Goal: Transaction & Acquisition: Purchase product/service

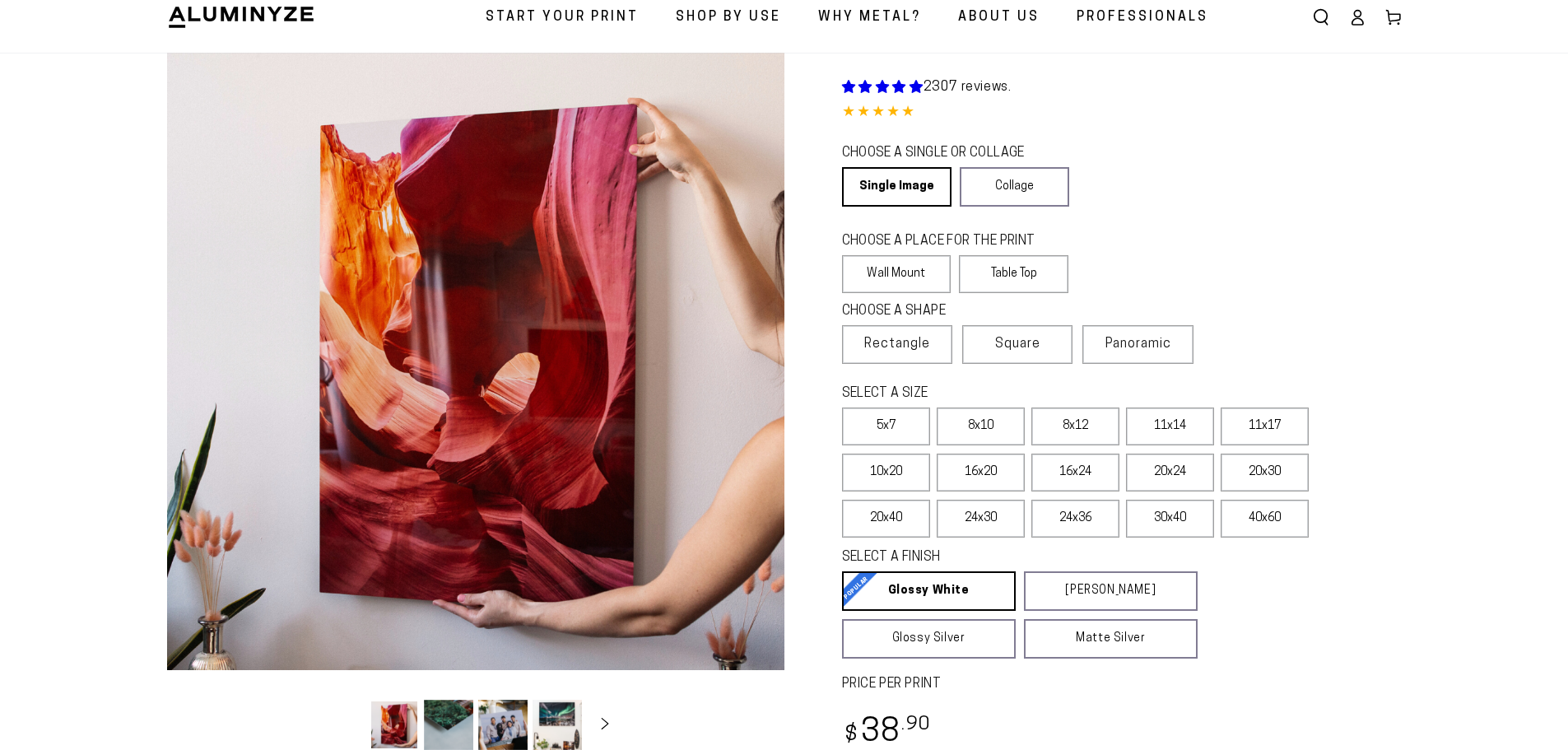
scroll to position [82, 0]
select select "**********"
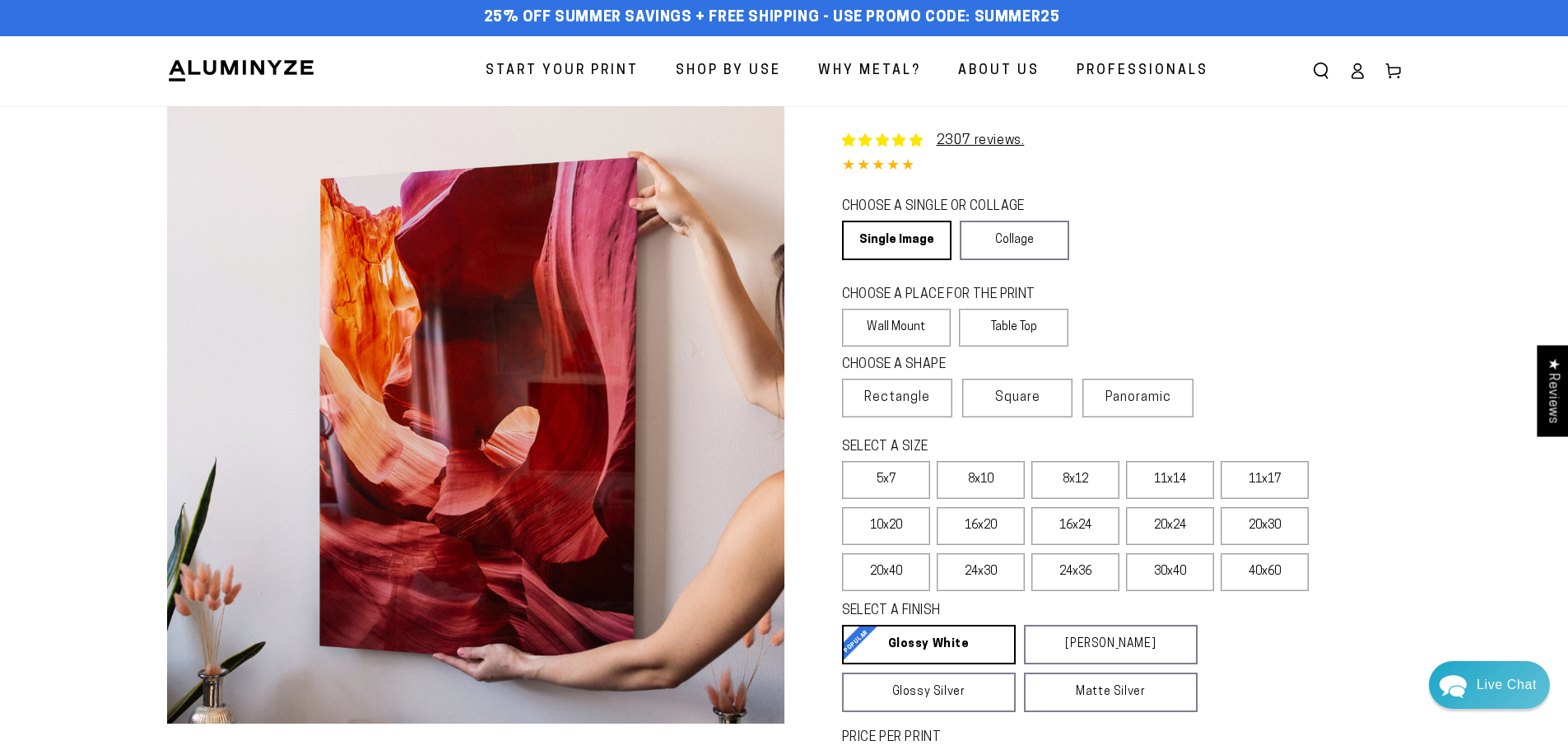
scroll to position [0, 0]
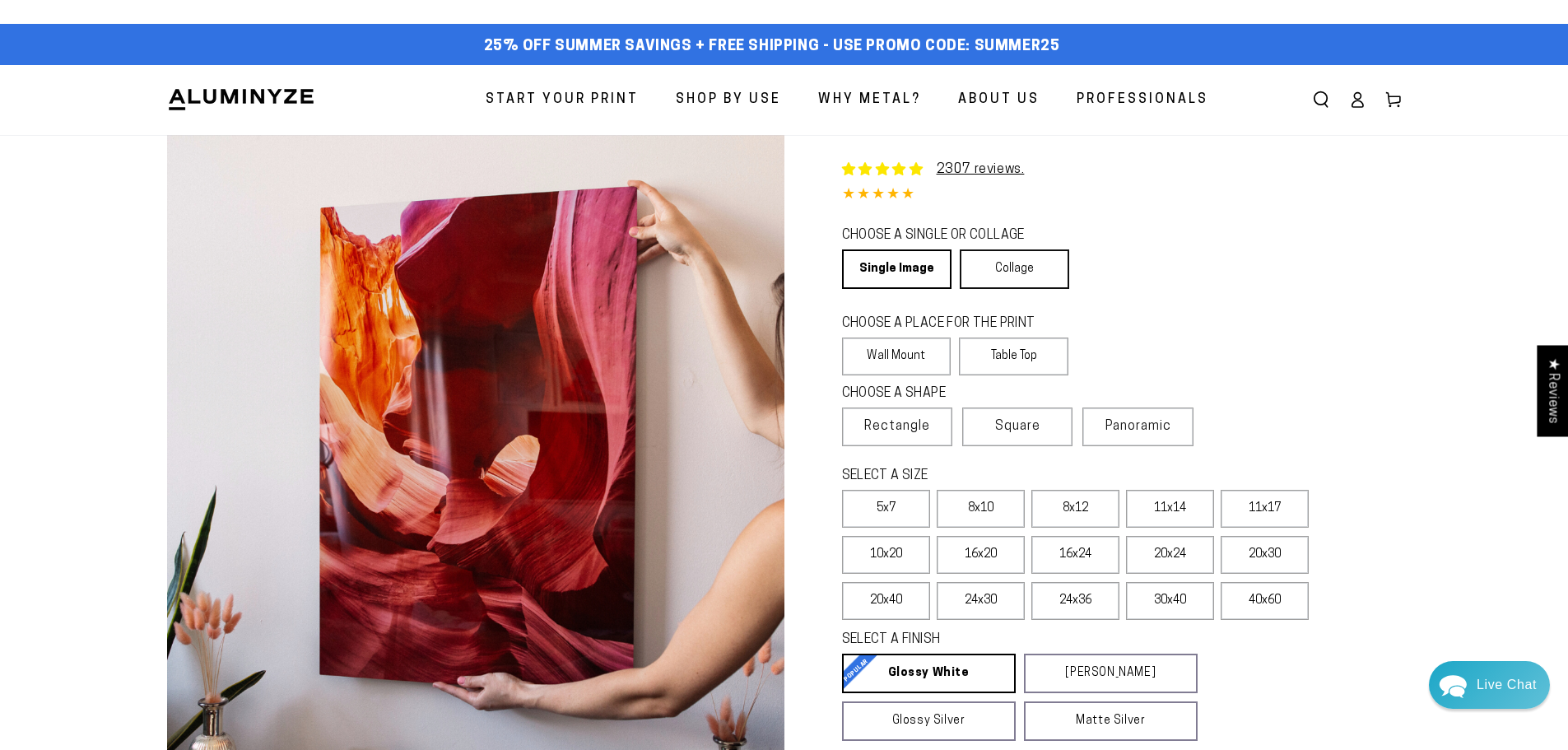
click at [1032, 282] on link "Collage" at bounding box center [1013, 269] width 109 height 39
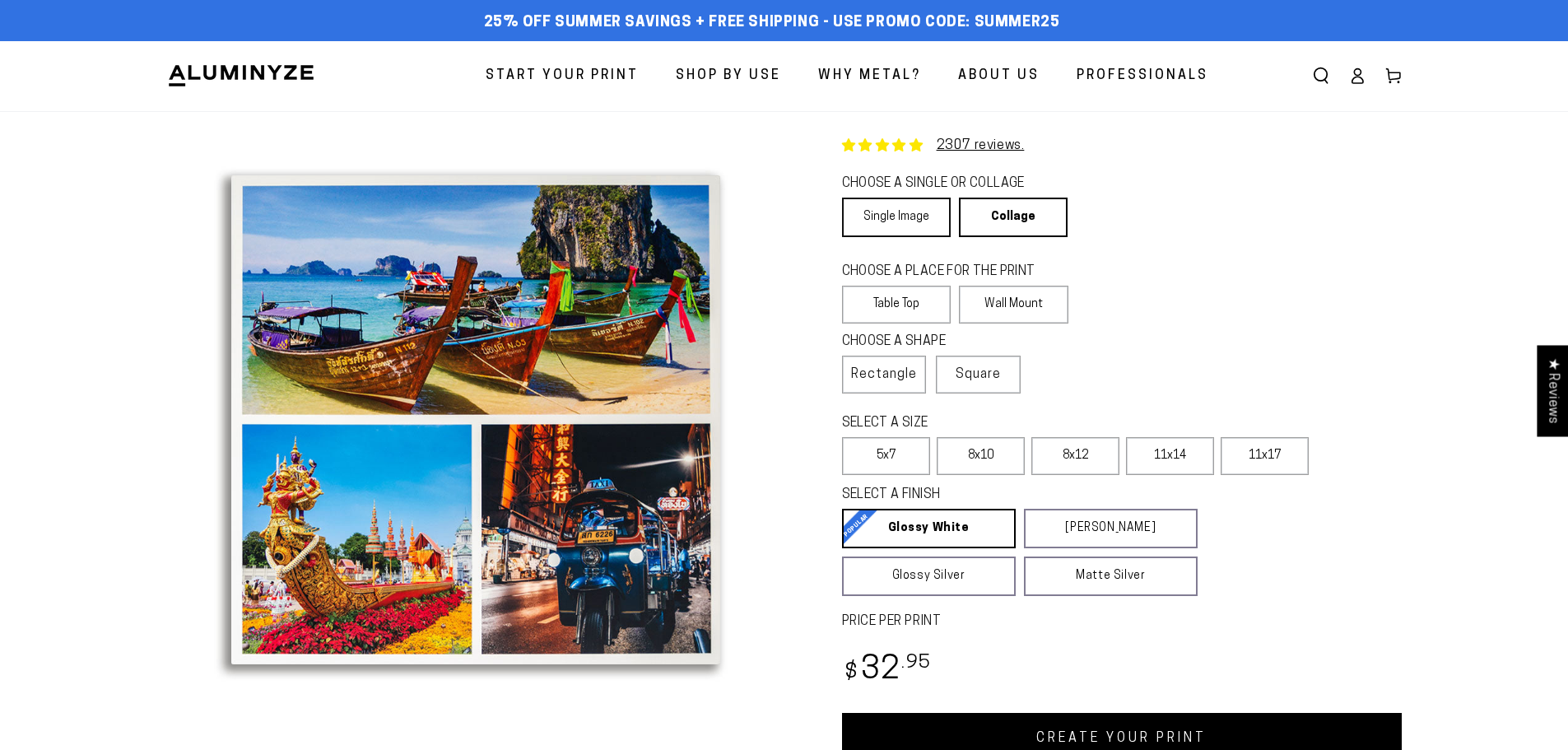
click at [903, 220] on link "Single Image" at bounding box center [896, 216] width 109 height 39
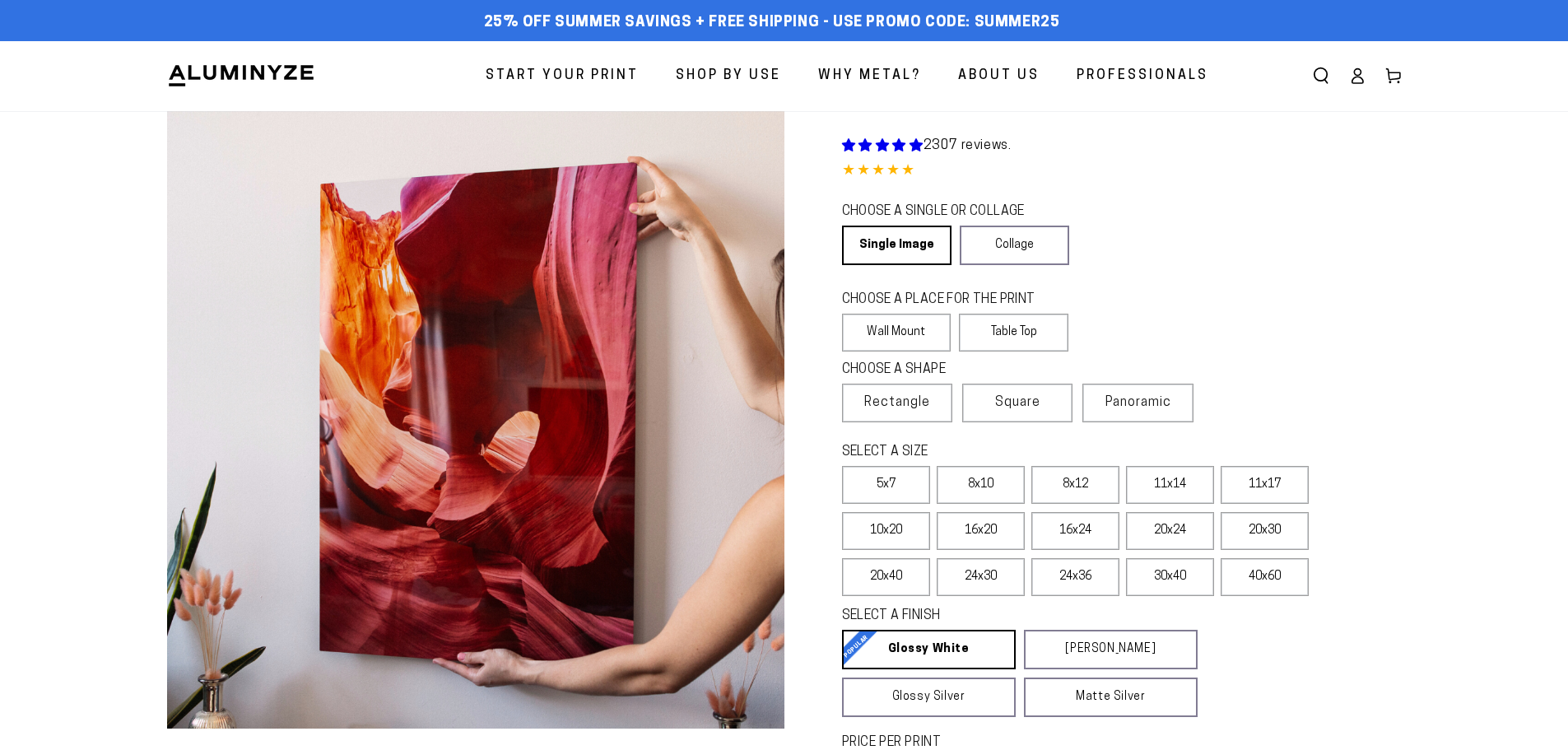
select select "**********"
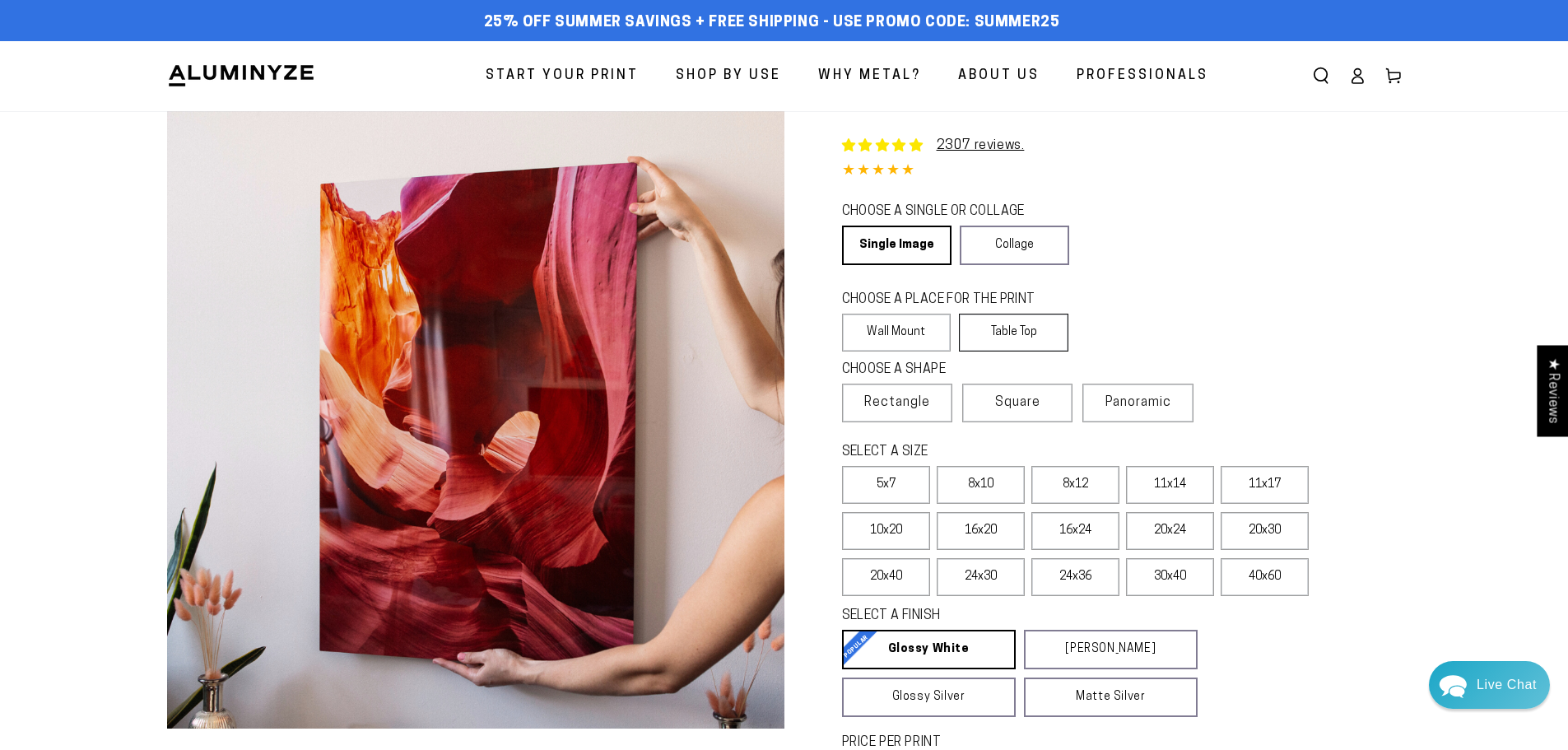
click at [1031, 337] on label "Table Top" at bounding box center [1012, 332] width 109 height 38
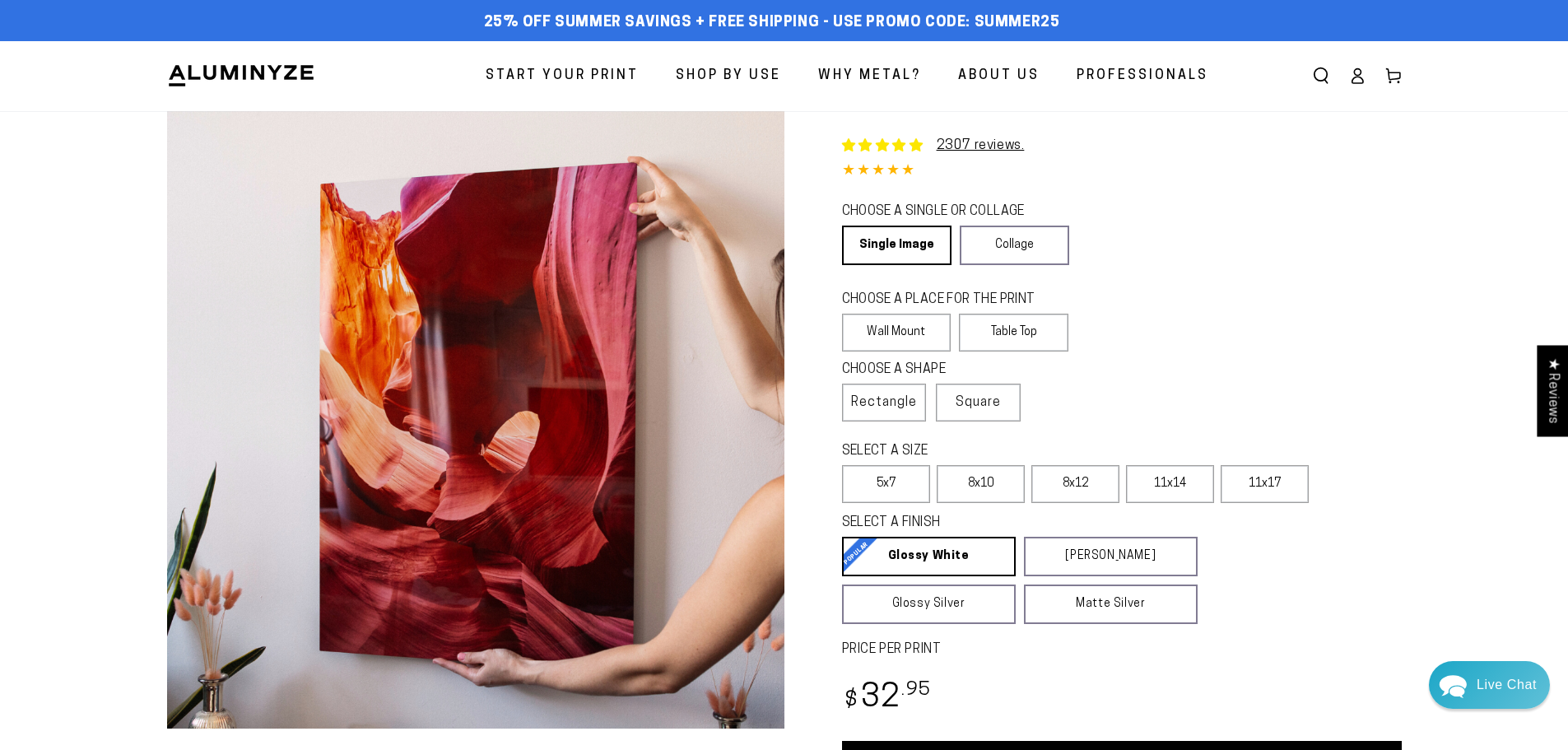
click at [839, 333] on div "Single Product 2307 reviews. 4.85 / 5.0 (2239) 2239 total reviews CHOOSE A SING…" at bounding box center [1093, 451] width 617 height 680
click at [878, 328] on label "Wall Mount" at bounding box center [896, 332] width 109 height 38
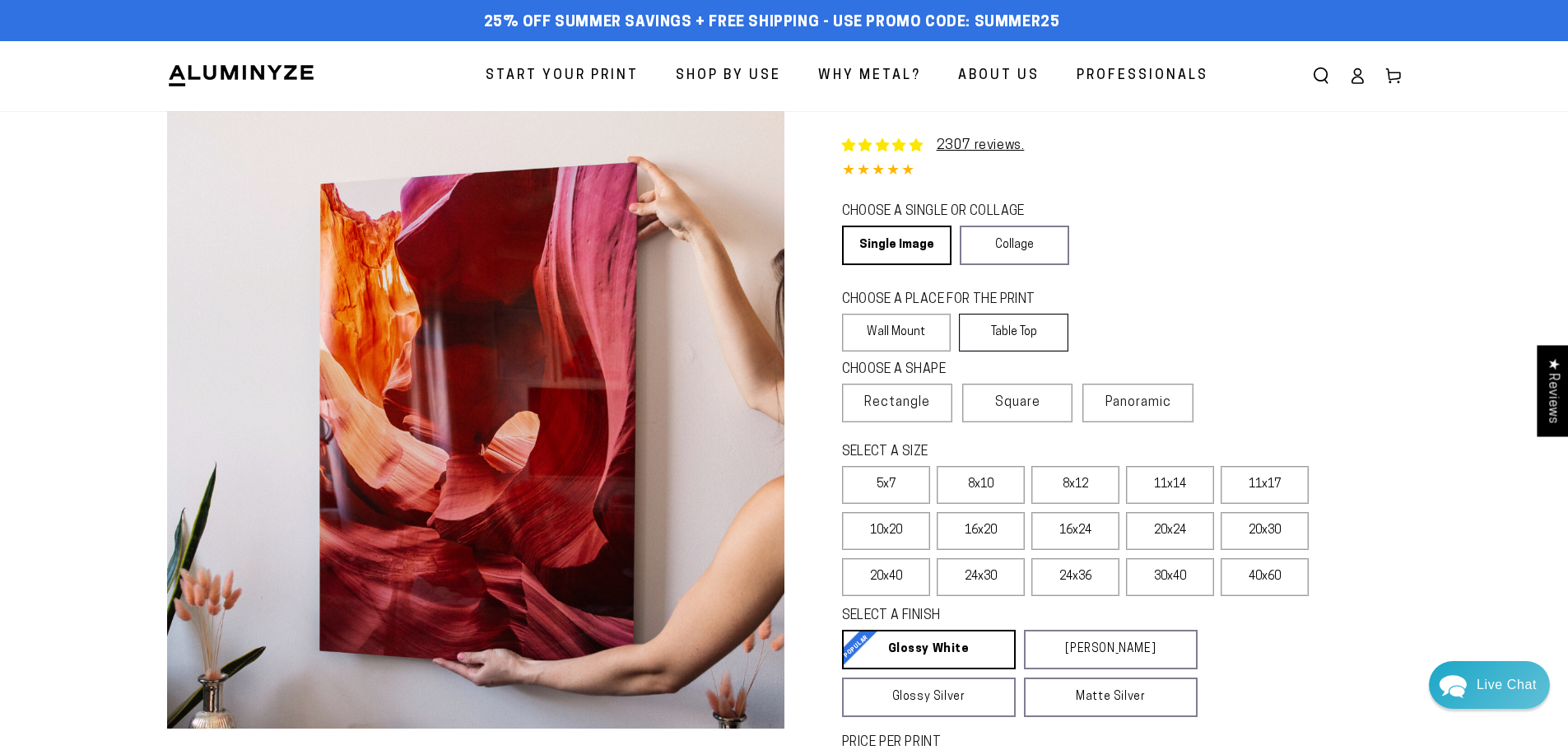
click at [978, 331] on label "Table Top" at bounding box center [1012, 332] width 109 height 38
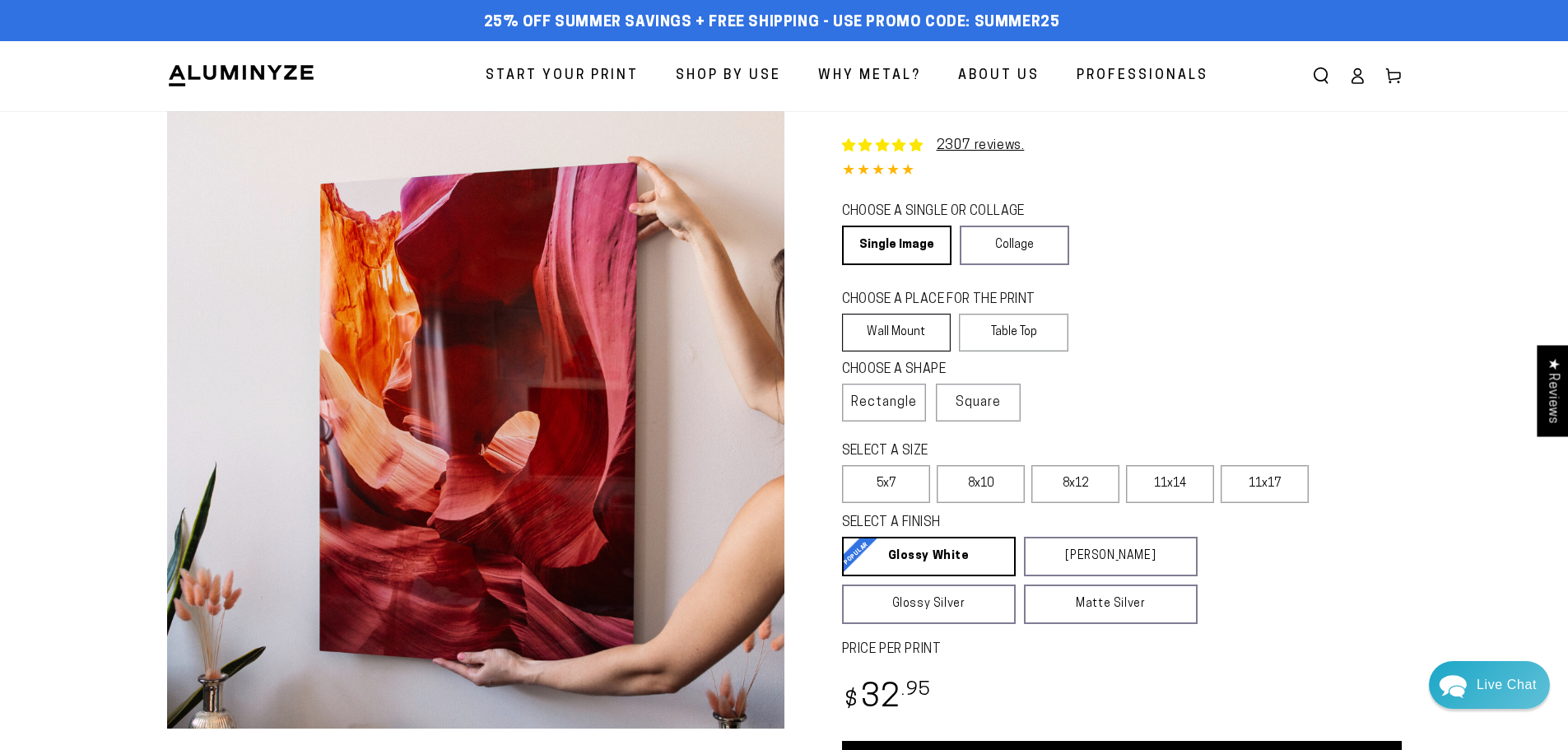
click at [890, 328] on label "Wall Mount" at bounding box center [896, 332] width 109 height 38
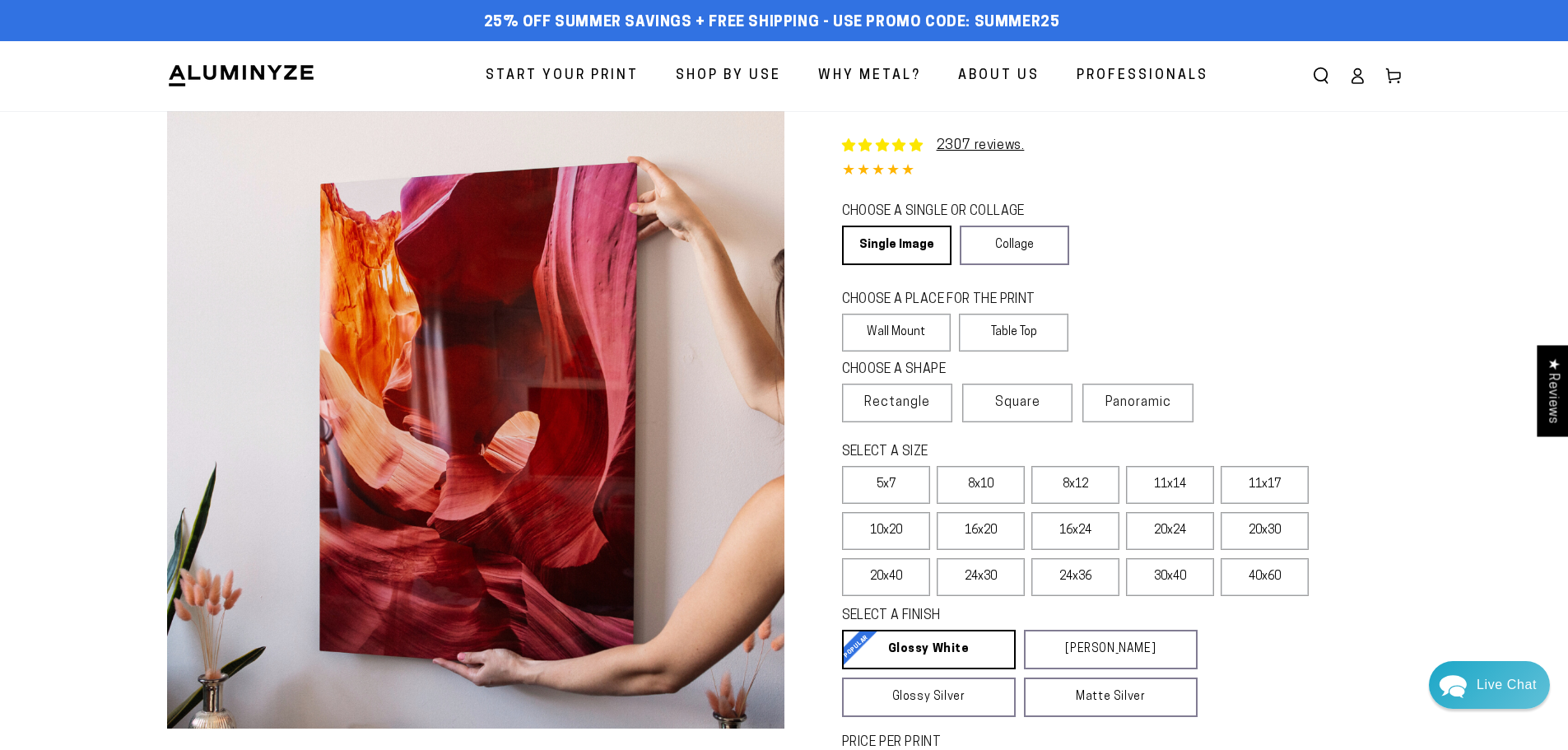
scroll to position [82, 0]
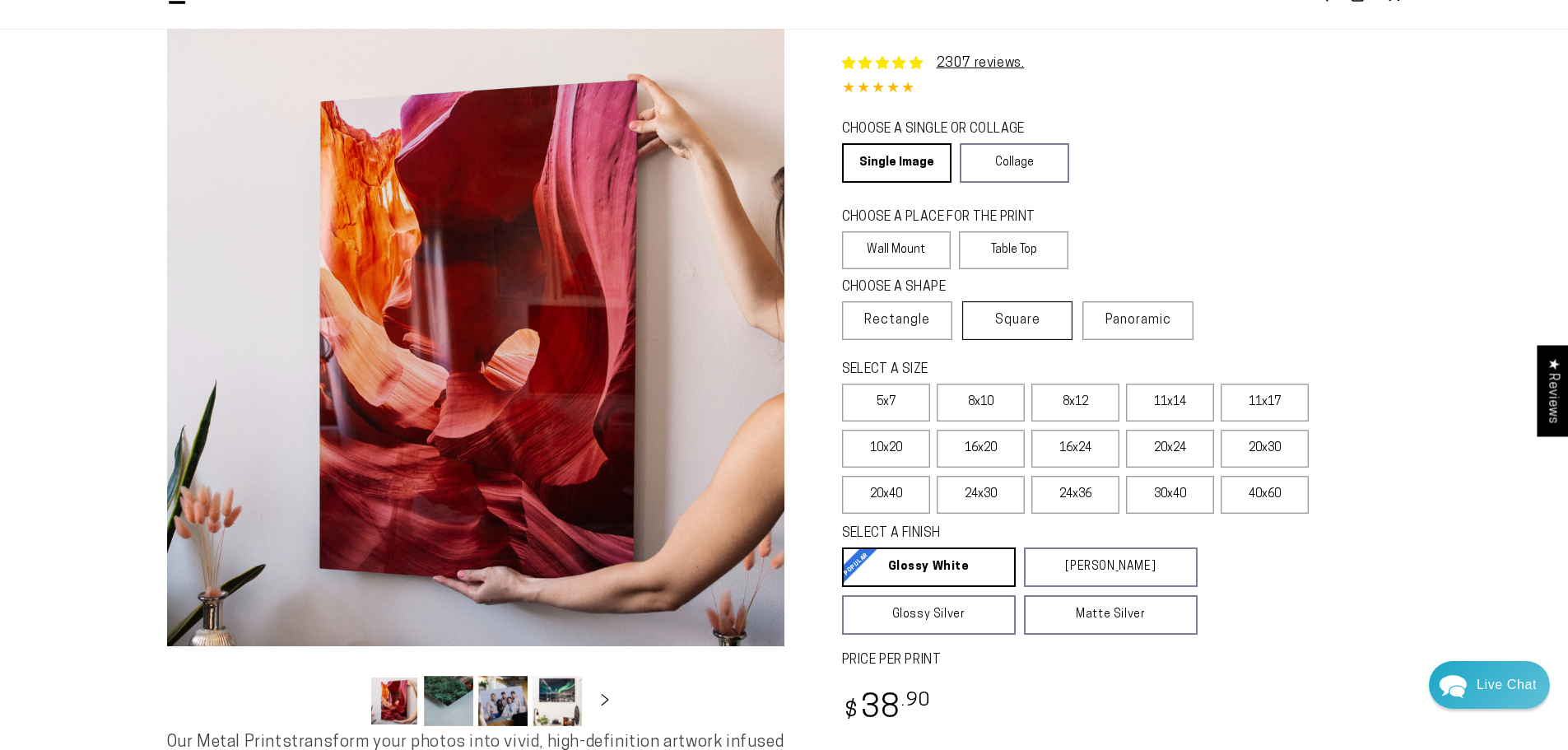
click at [1049, 317] on label "Square" at bounding box center [1017, 320] width 110 height 38
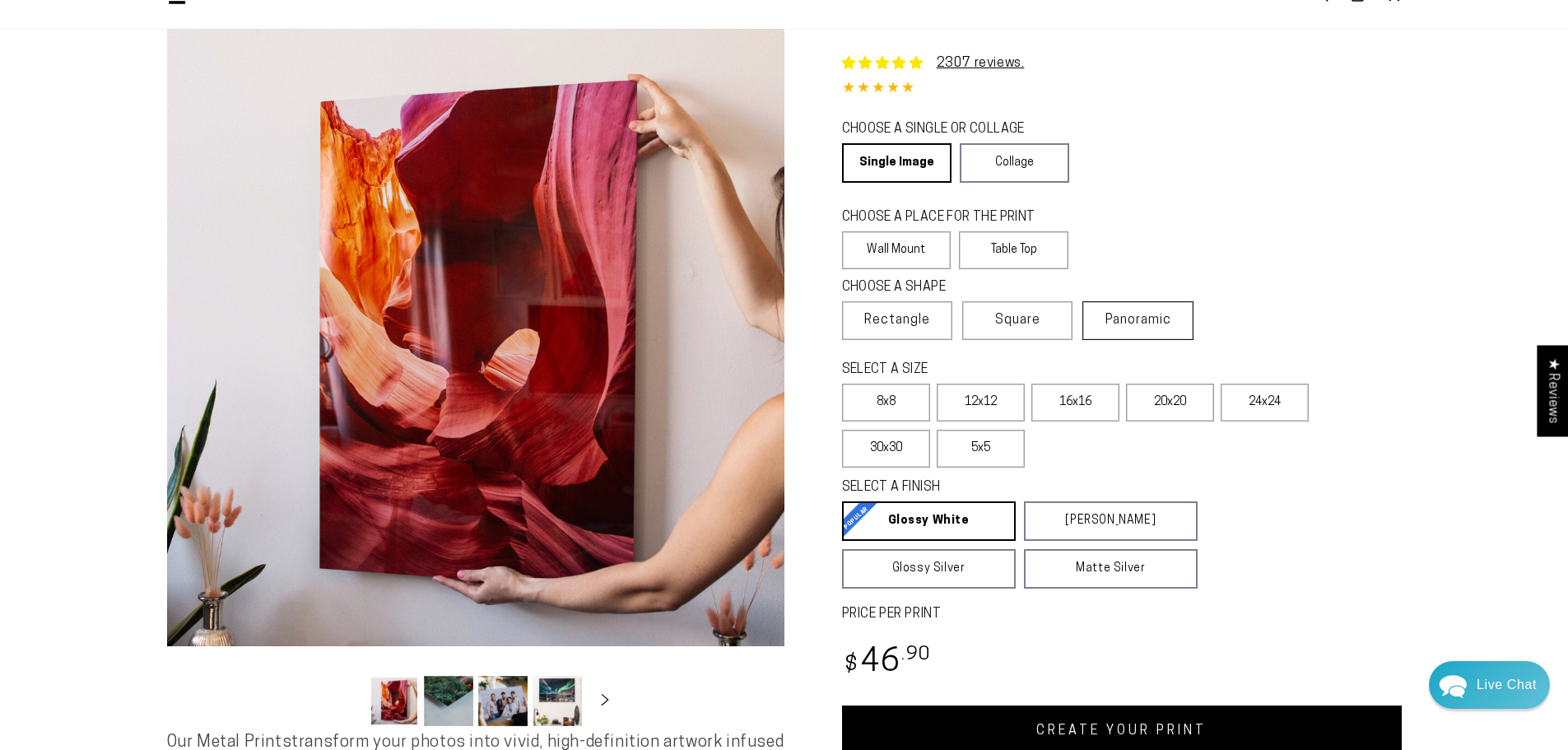
click at [1135, 320] on span "Panoramic" at bounding box center [1137, 320] width 65 height 13
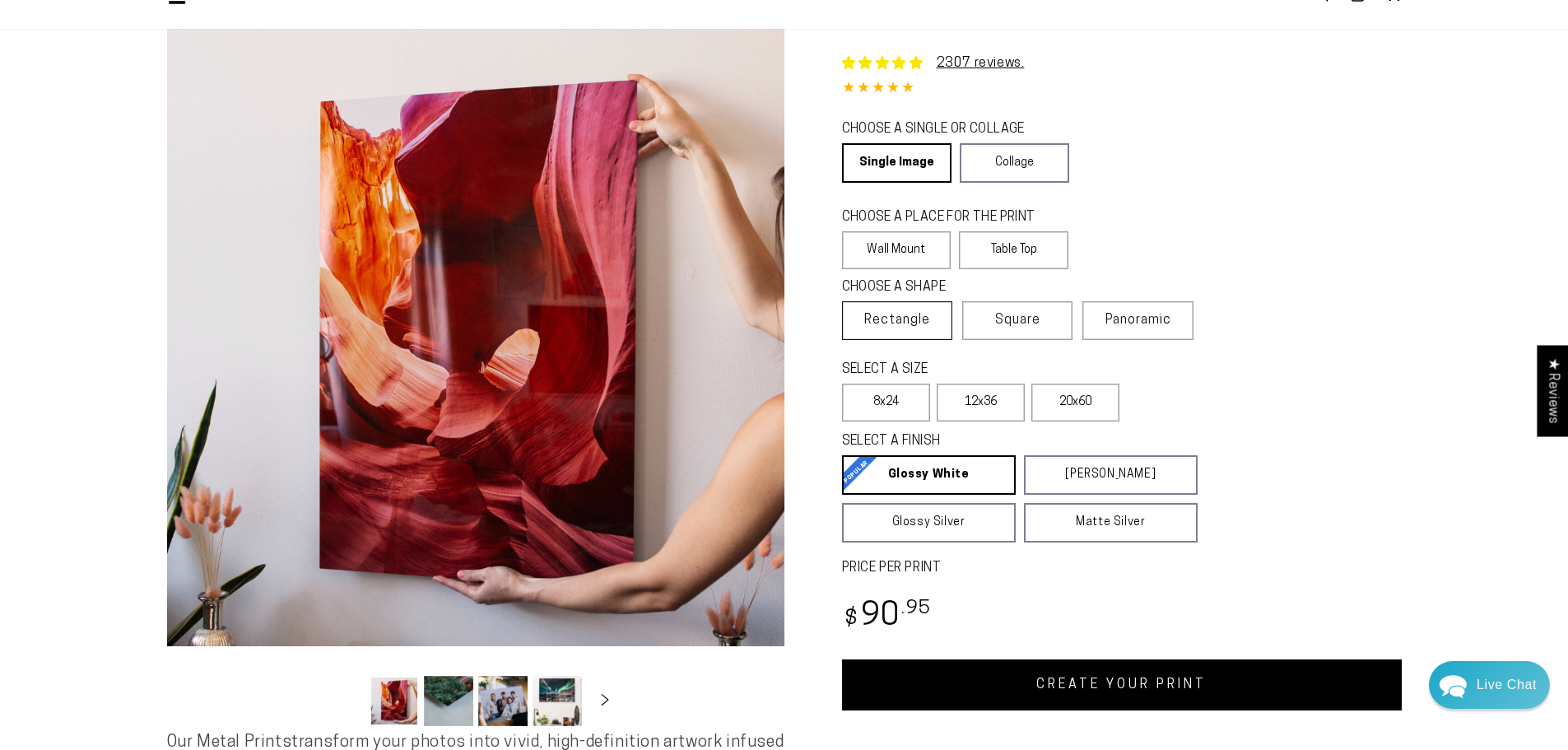
click at [897, 330] on label "Rectangle" at bounding box center [896, 320] width 110 height 38
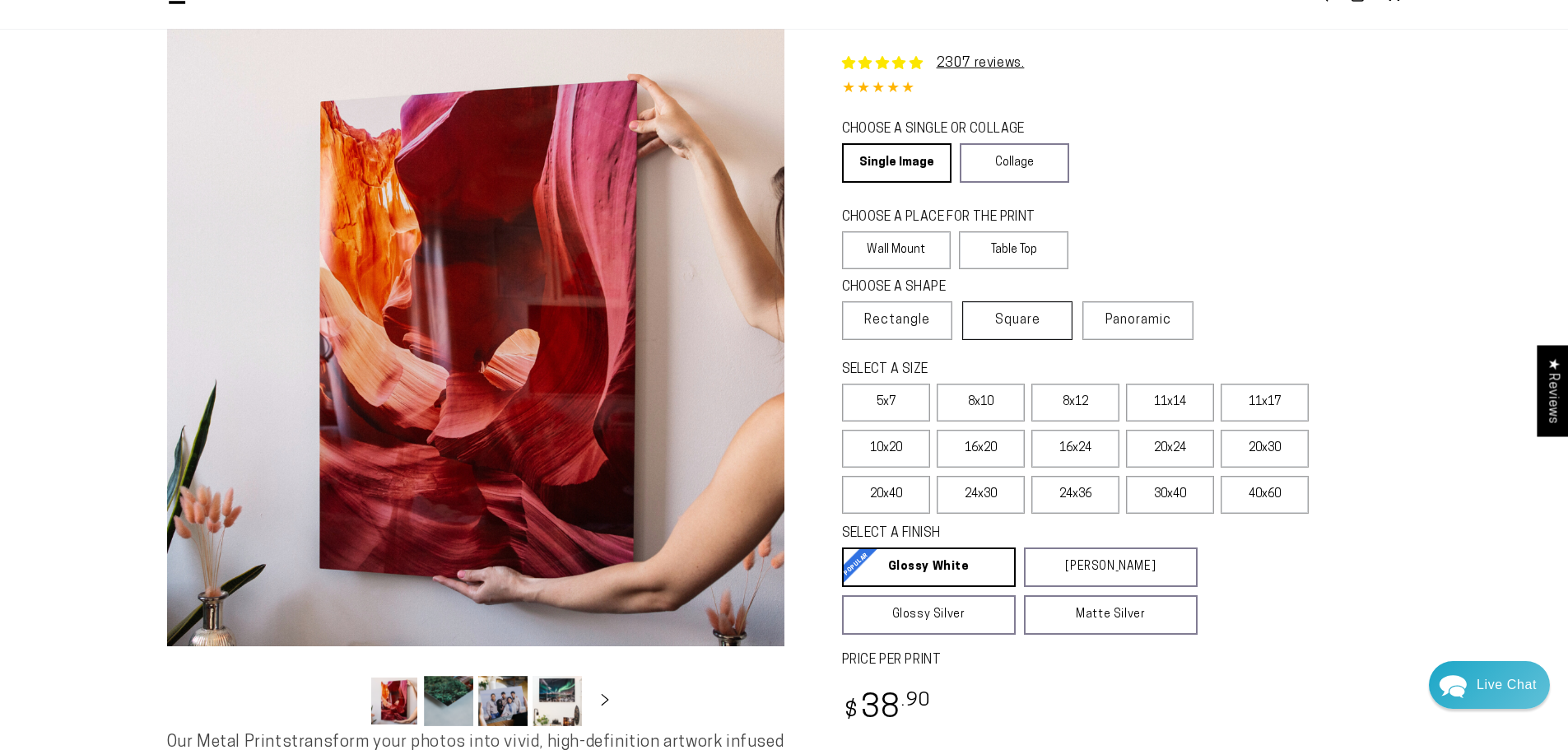
click at [1013, 315] on span "Square" at bounding box center [1018, 320] width 45 height 20
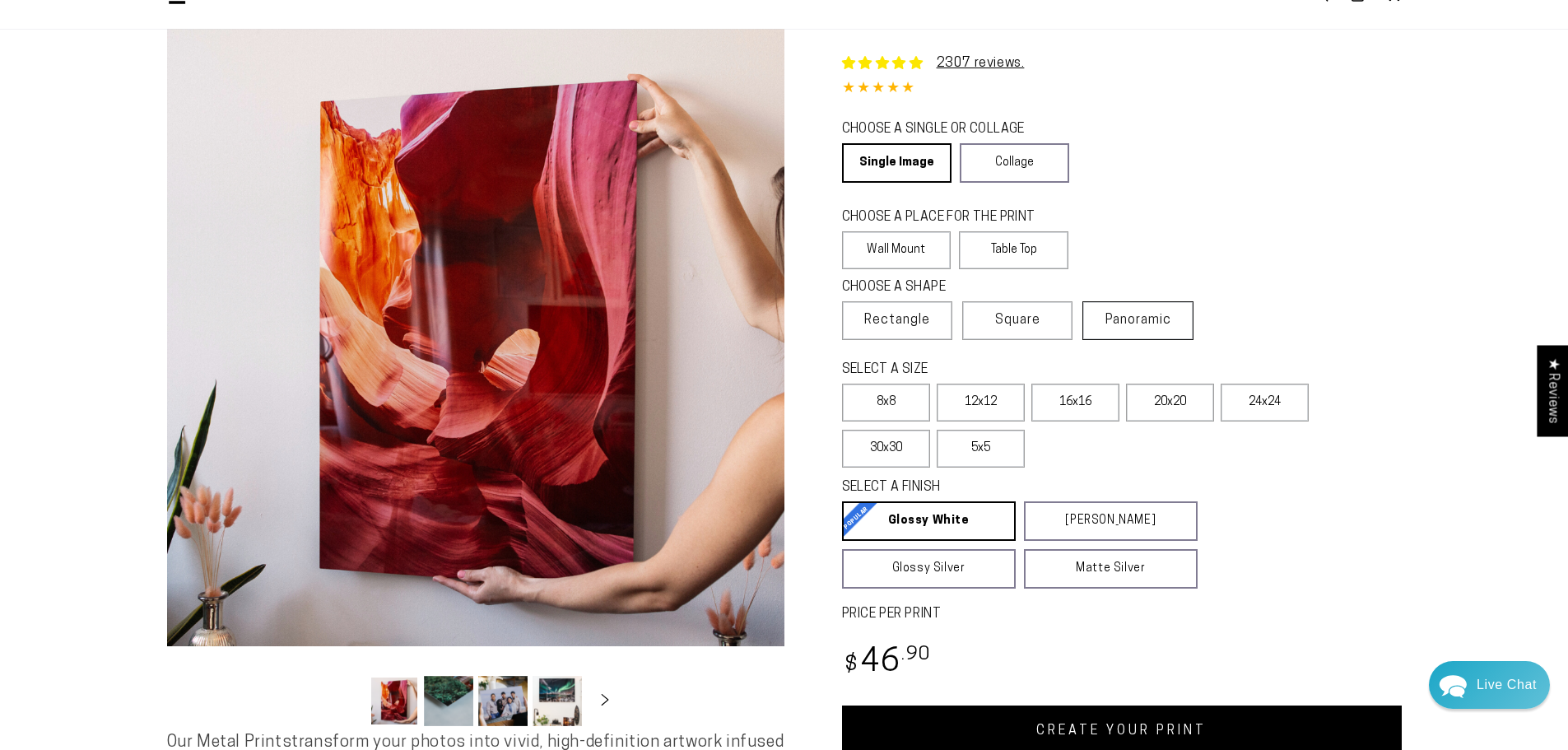
click at [1147, 319] on span "Panoramic" at bounding box center [1137, 320] width 65 height 13
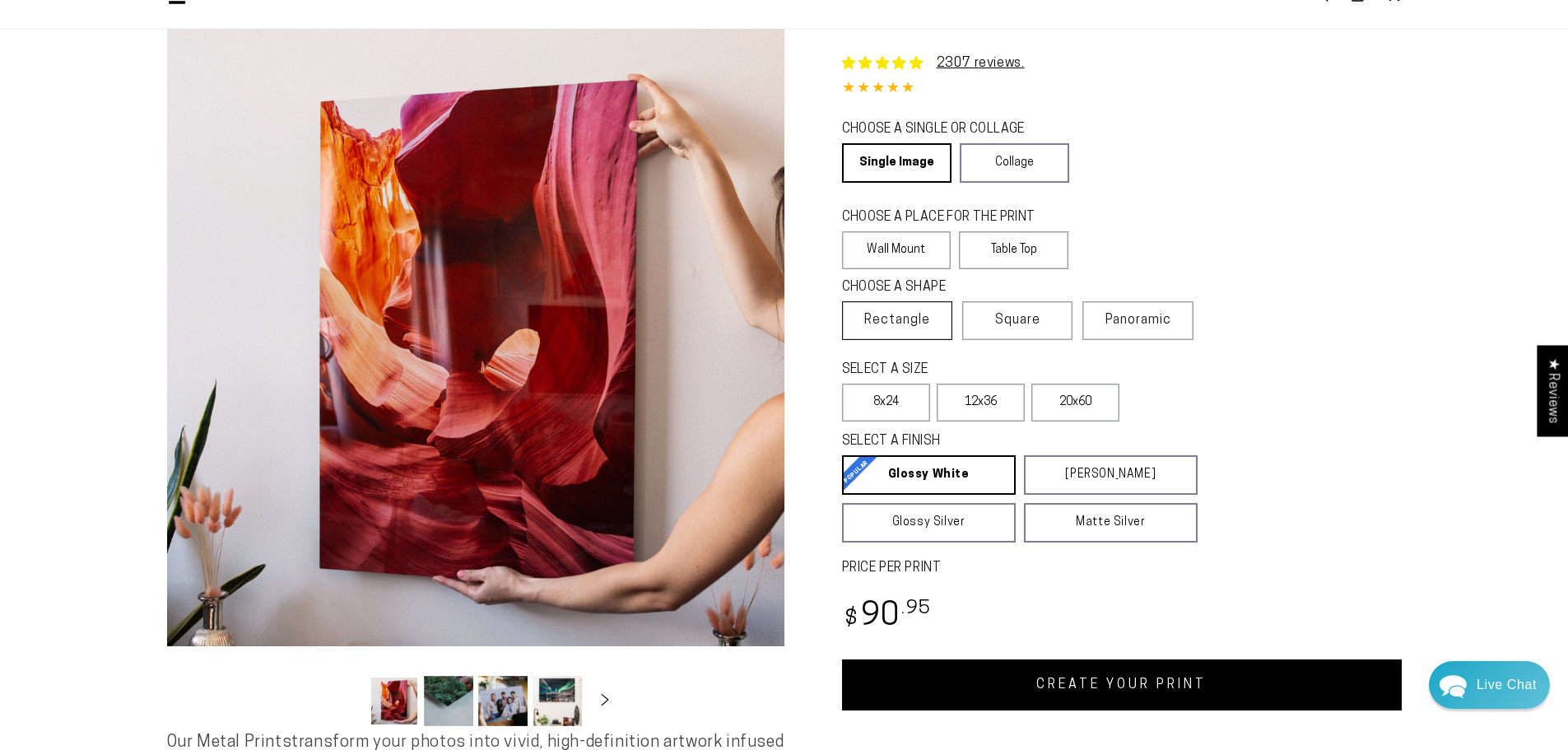
click at [924, 308] on label "Rectangle" at bounding box center [896, 320] width 110 height 38
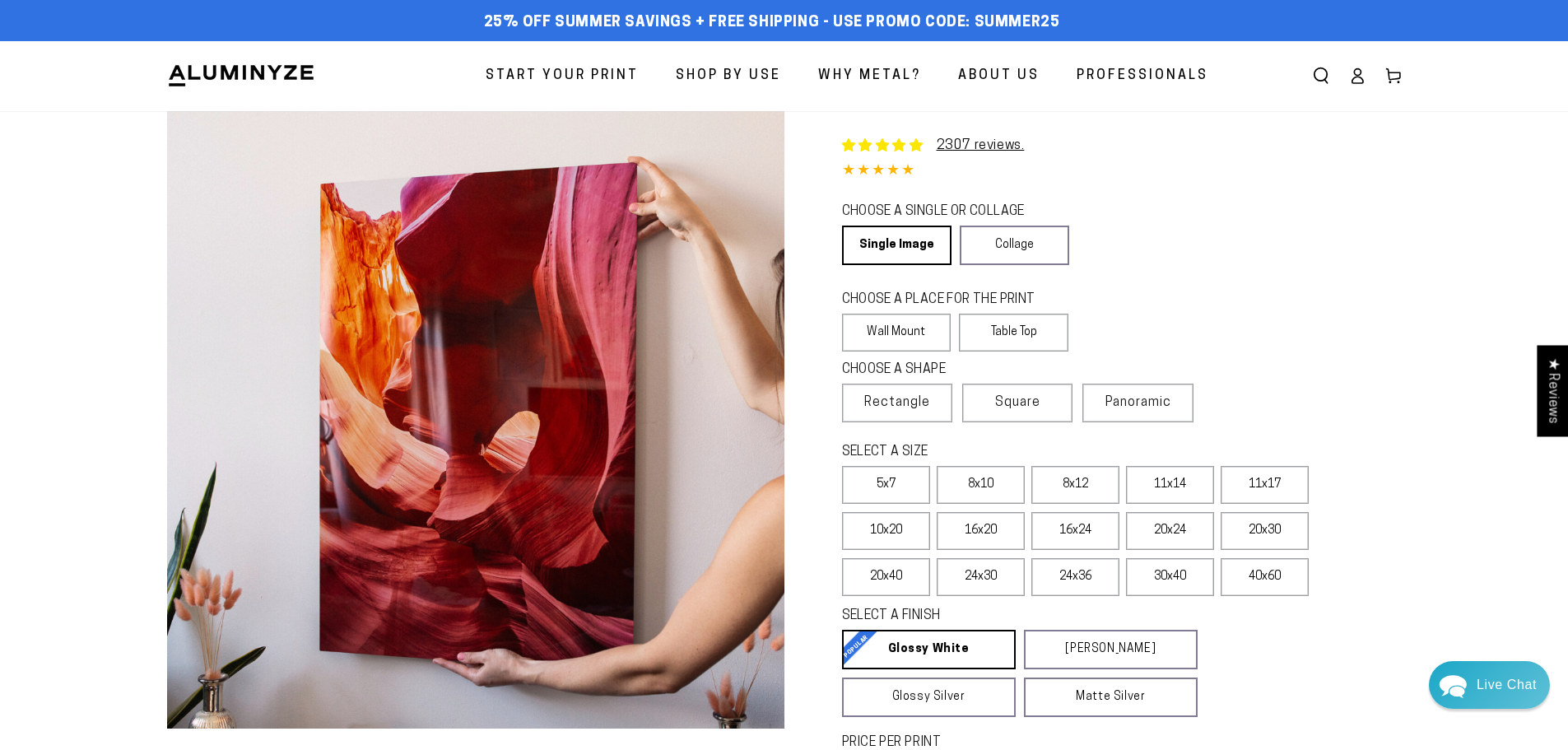
click at [1258, 273] on div "Single Product 2307 reviews. 4.85 / 5.0 (2239) 2239 total reviews CHOOSE A SING…" at bounding box center [1093, 497] width 617 height 774
click at [956, 212] on legend "CHOOSE A SINGLE OR COLLAGE" at bounding box center [947, 212] width 212 height 19
click at [1145, 226] on fieldset "CHOOSE A SINGLE OR COLLAGE Learn more Single Image Collage" at bounding box center [1019, 234] width 354 height 63
